Goal: Task Accomplishment & Management: Use online tool/utility

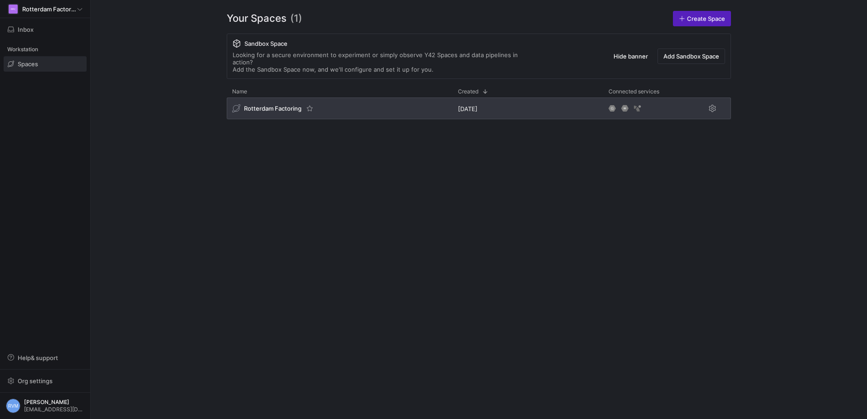
click at [302, 104] on div "Rotterdam Factoring" at bounding box center [273, 108] width 82 height 9
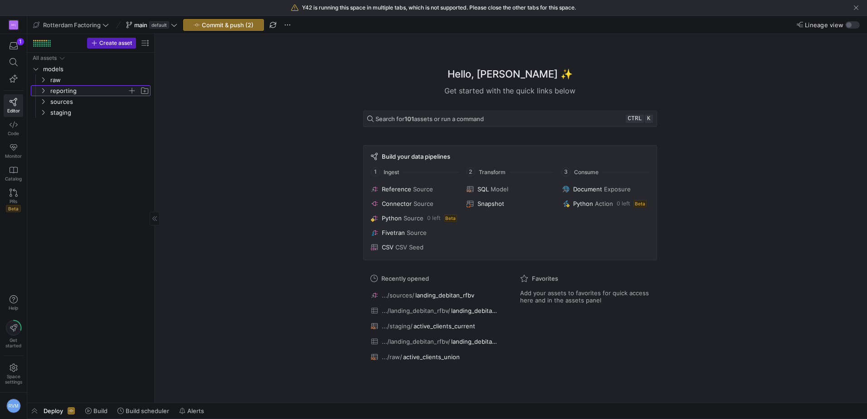
click at [44, 90] on icon "Press SPACE to select this row." at bounding box center [43, 90] width 2 height 5
click at [47, 102] on y42-icon "Press SPACE to select this row." at bounding box center [50, 101] width 7 height 7
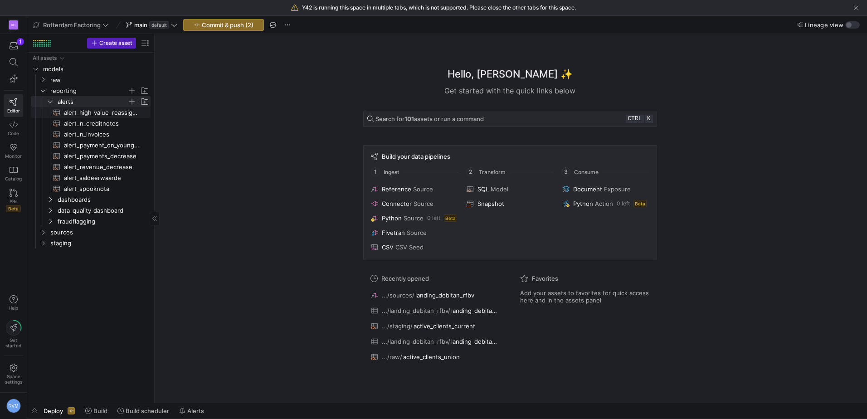
click at [112, 111] on span "alert_high_value_reassigned_completed_invoices​​​​​​​​​​" at bounding box center [102, 112] width 76 height 10
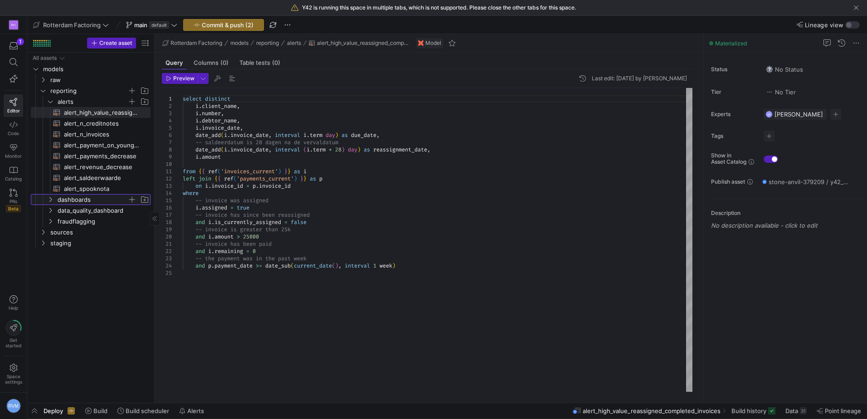
click at [52, 198] on icon "Press SPACE to select this row." at bounding box center [50, 199] width 6 height 5
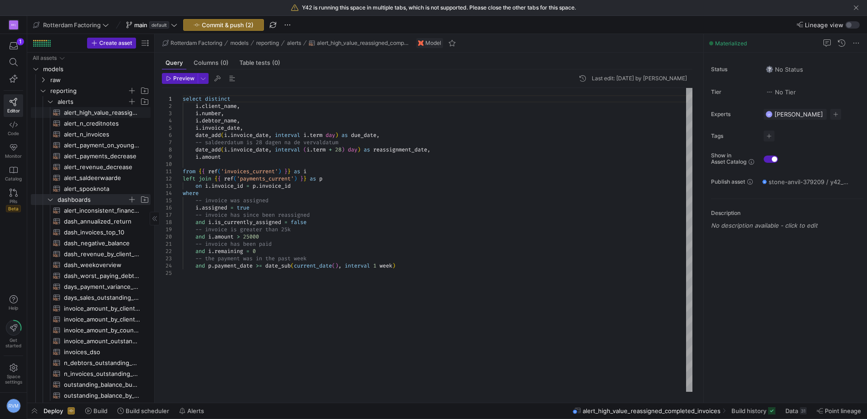
click at [83, 112] on span "alert_high_value_reassigned_completed_invoices​​​​​​​​​​" at bounding box center [102, 112] width 76 height 10
click at [339, 315] on div at bounding box center [433, 209] width 867 height 419
click at [182, 80] on span "Preview" at bounding box center [183, 78] width 21 height 6
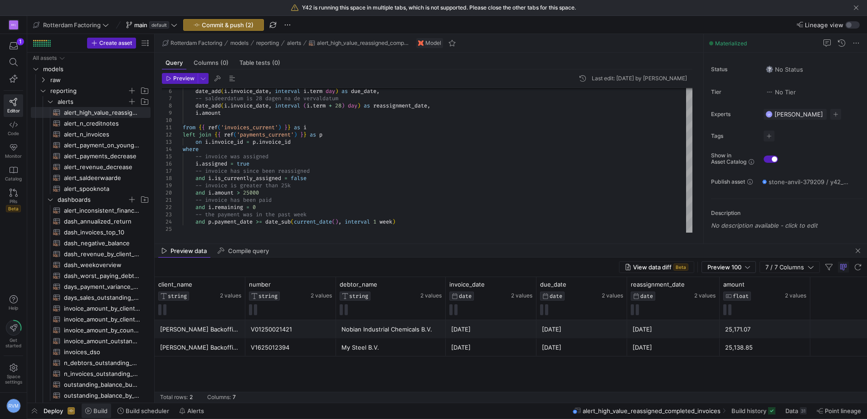
click at [97, 411] on span "Build" at bounding box center [100, 410] width 14 height 7
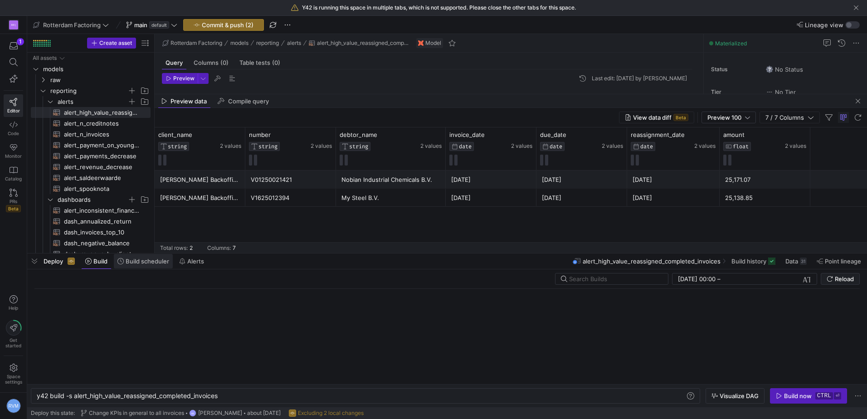
click at [146, 264] on span "Build scheduler" at bounding box center [148, 261] width 44 height 7
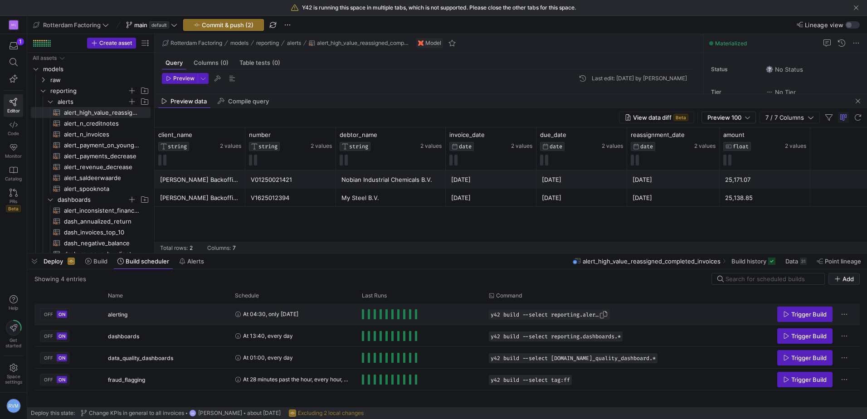
click at [608, 314] on span "Press SPACE to select this row." at bounding box center [603, 314] width 9 height 9
click at [413, 275] on div "Showing 4 entries Add" at bounding box center [446, 279] width 825 height 12
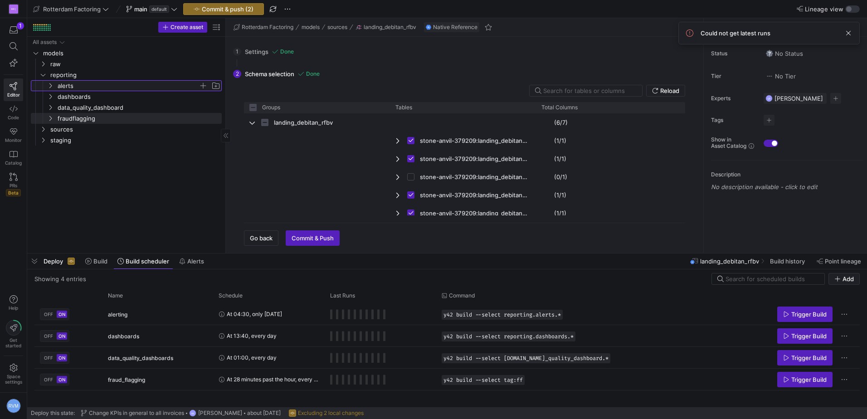
click at [47, 87] on icon "Press SPACE to select this row." at bounding box center [50, 85] width 6 height 5
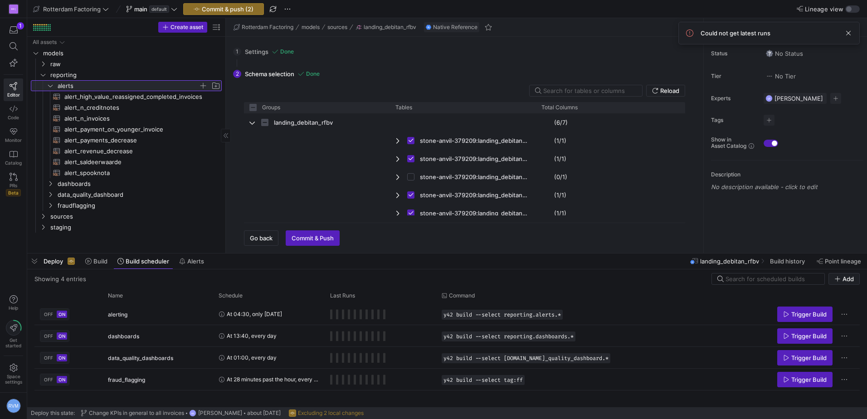
click at [48, 87] on icon at bounding box center [50, 85] width 6 height 5
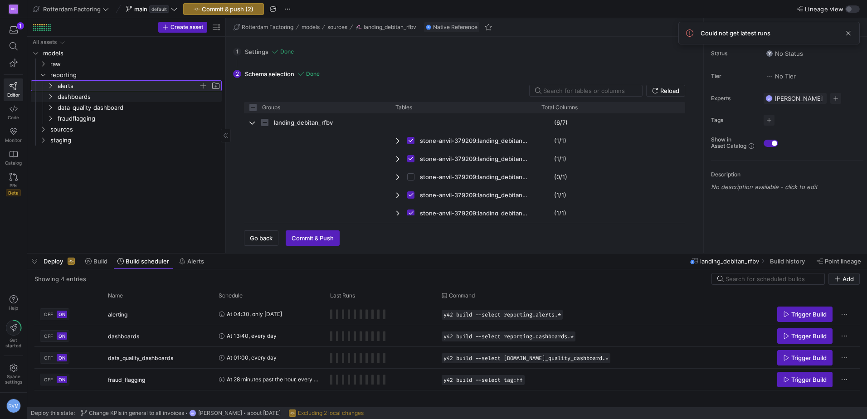
click at [49, 89] on span "alerts" at bounding box center [133, 86] width 175 height 10
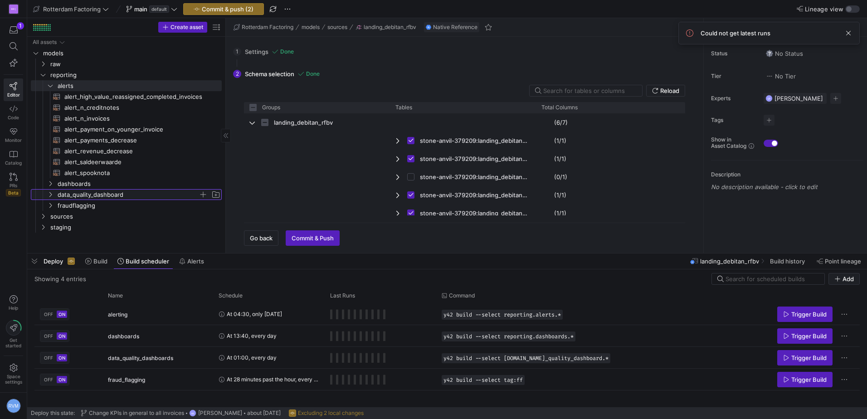
click at [55, 198] on span "data_quality_dashboard" at bounding box center [133, 195] width 175 height 10
click at [49, 85] on icon "Press SPACE to select this row." at bounding box center [50, 85] width 6 height 5
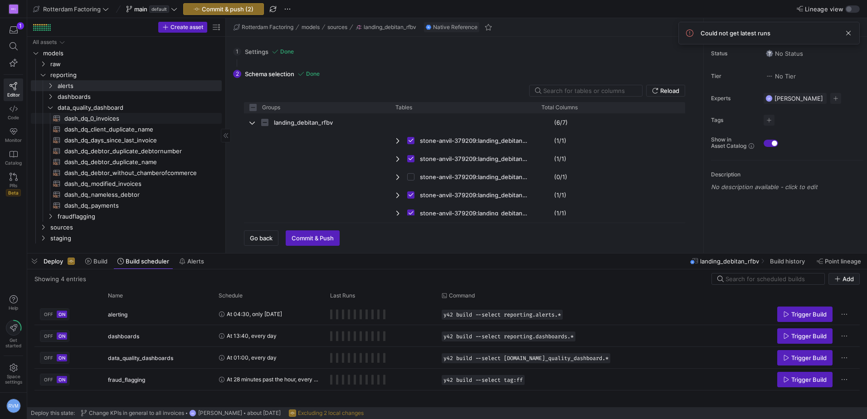
click at [112, 118] on span "dash_dq_0_invoices​​​​​​​​​​" at bounding box center [137, 118] width 147 height 10
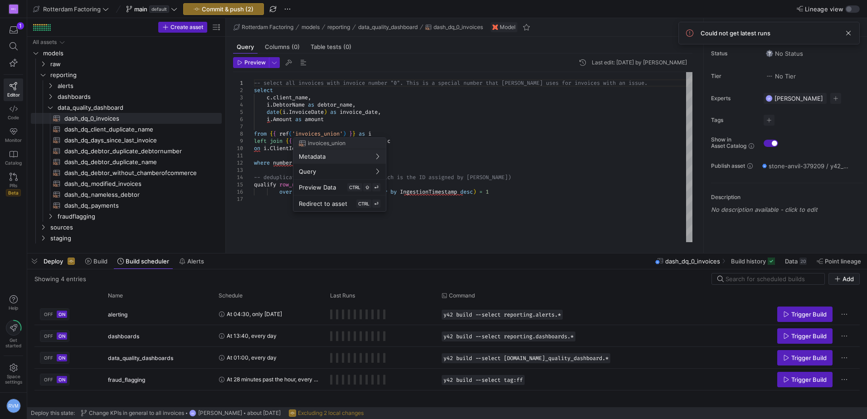
click at [49, 108] on div at bounding box center [433, 209] width 867 height 419
click at [49, 107] on icon "Press SPACE to select this row." at bounding box center [50, 107] width 6 height 5
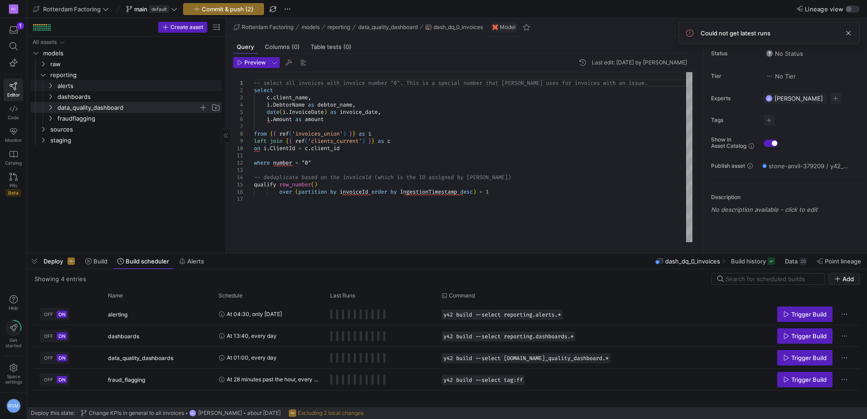
click at [49, 84] on icon "Press SPACE to select this row." at bounding box center [50, 85] width 6 height 5
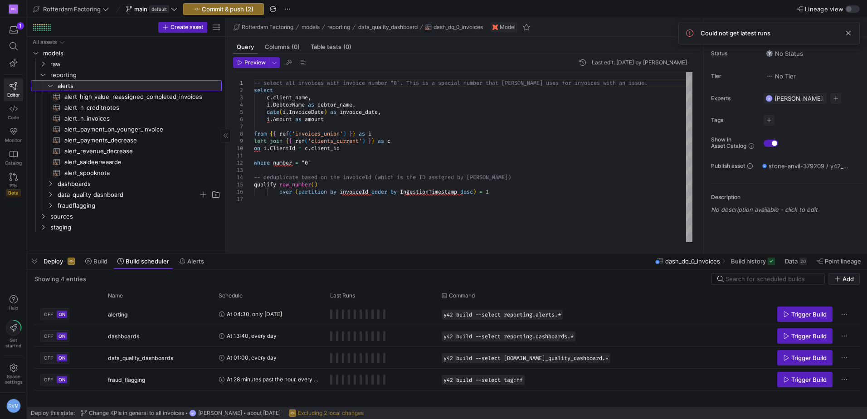
click at [51, 84] on icon at bounding box center [50, 85] width 6 height 5
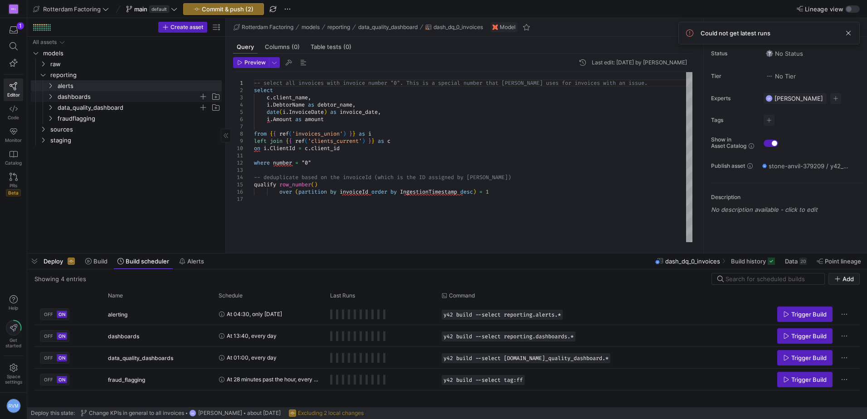
click at [48, 96] on icon "Press SPACE to select this row." at bounding box center [50, 96] width 6 height 5
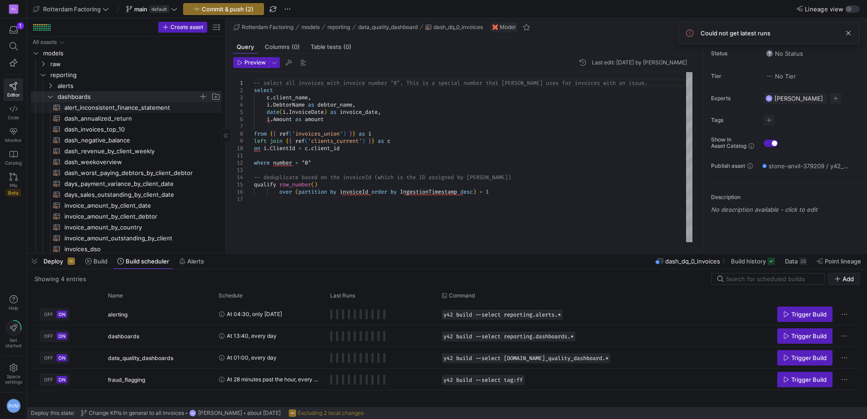
click at [137, 108] on span "alert_inconsistent_finance_statement​​​​​​​​​​" at bounding box center [137, 107] width 147 height 10
type textarea "-- This model checks whether the outstanding balance reported on the current pa…"
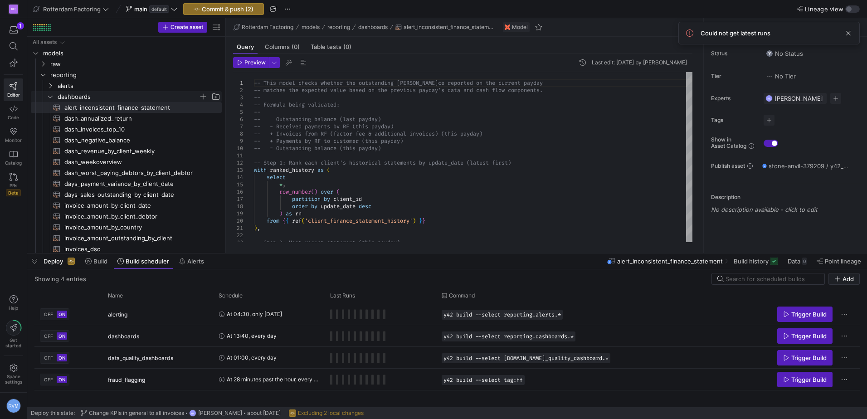
click at [54, 99] on span "dashboards" at bounding box center [133, 97] width 175 height 10
